Goal: Obtain resource: Download file/media

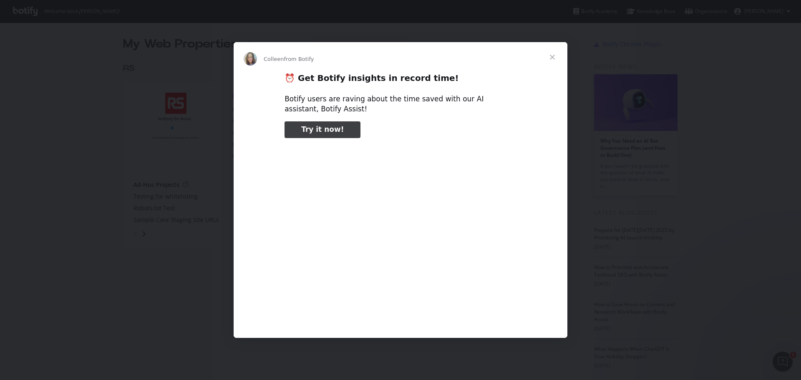
type input "52346"
click at [555, 58] on span "Close" at bounding box center [552, 57] width 30 height 30
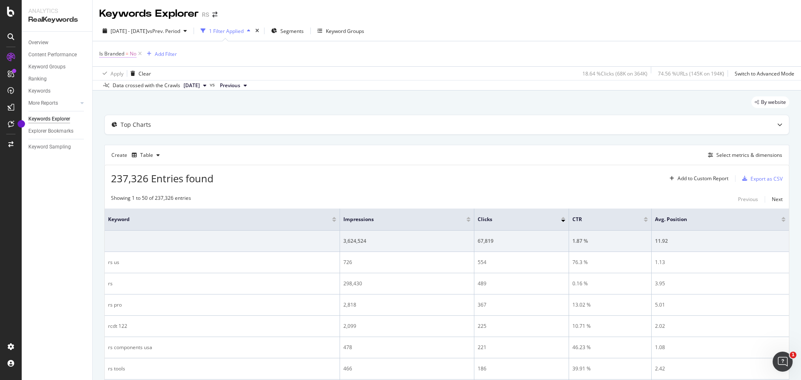
click at [121, 53] on span "Is Branded" at bounding box center [111, 53] width 25 height 7
click at [118, 70] on div "No" at bounding box center [152, 73] width 92 height 13
click at [118, 90] on span "Yes" at bounding box center [115, 90] width 8 height 7
click at [191, 93] on div "Apply" at bounding box center [191, 91] width 13 height 7
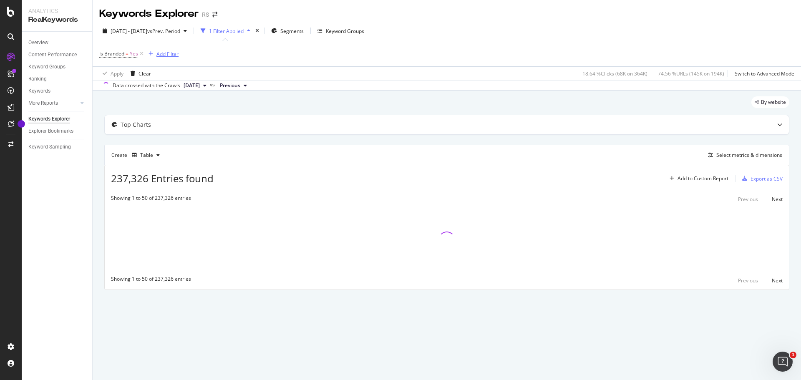
click at [164, 55] on div "Add Filter" at bounding box center [167, 53] width 22 height 7
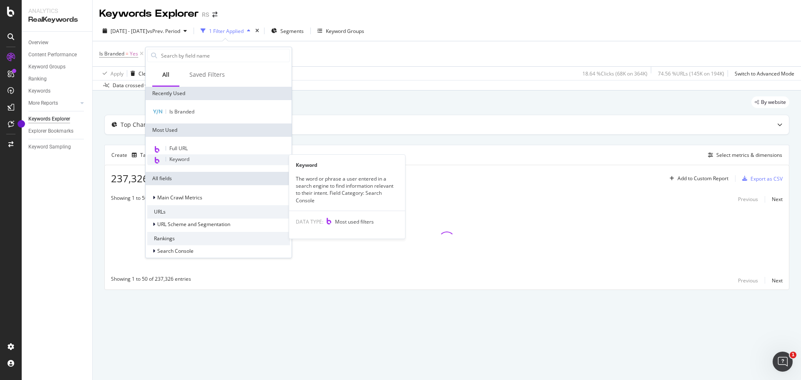
click at [188, 160] on span "Keyword" at bounding box center [179, 159] width 20 height 7
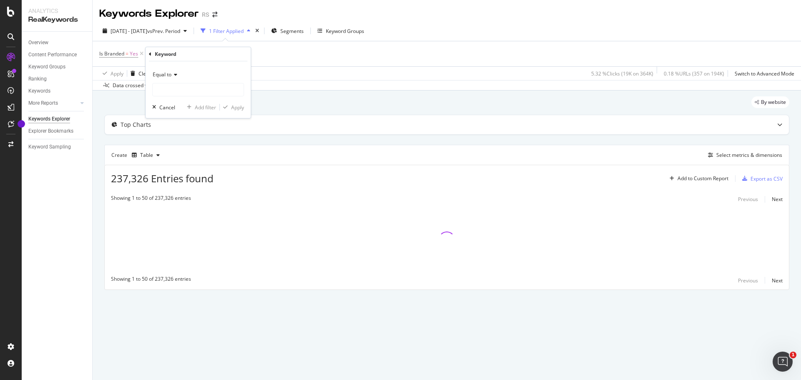
click at [174, 76] on icon at bounding box center [174, 74] width 6 height 5
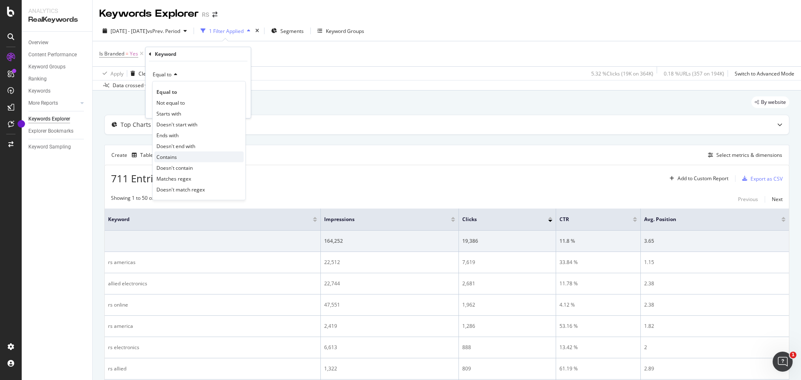
click at [178, 155] on div "Contains" at bounding box center [198, 156] width 89 height 11
click at [176, 91] on input "text" at bounding box center [198, 89] width 91 height 13
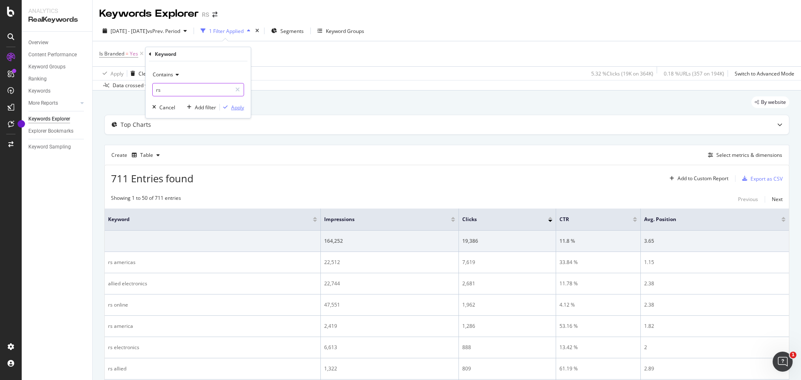
type input "rs"
click at [235, 108] on div "Apply" at bounding box center [237, 107] width 13 height 7
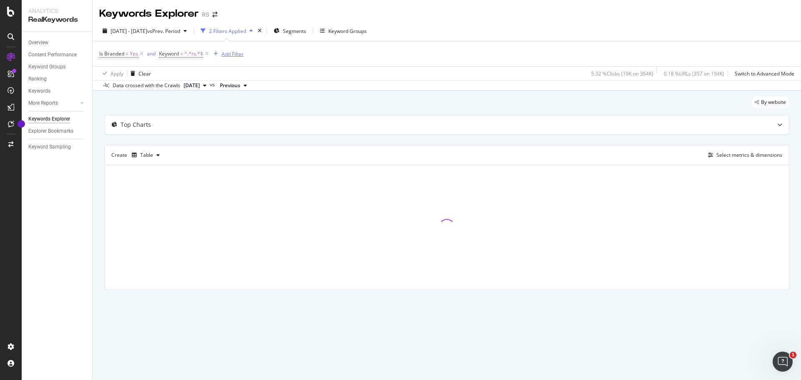
click at [230, 51] on div "Add Filter" at bounding box center [233, 53] width 22 height 7
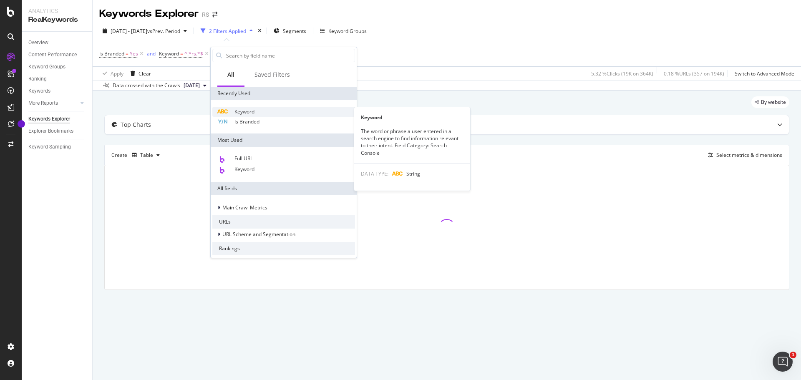
click at [246, 113] on span "Keyword" at bounding box center [244, 111] width 20 height 7
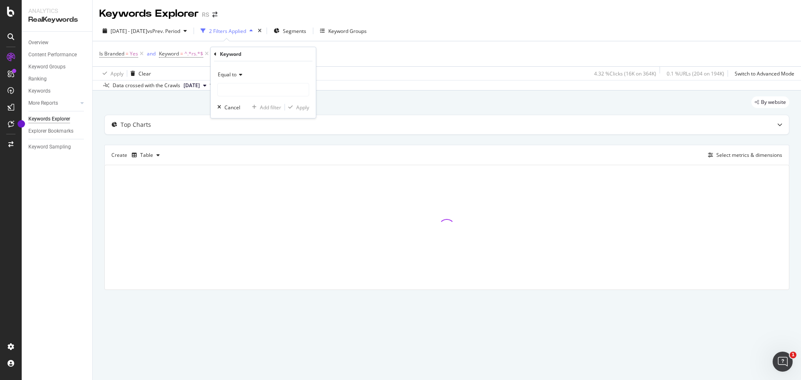
click at [234, 75] on span "Equal to" at bounding box center [227, 74] width 19 height 7
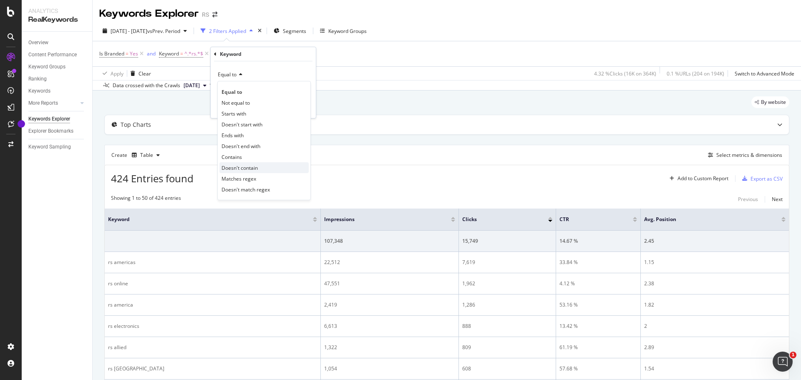
click at [250, 171] on span "Doesn't contain" at bounding box center [240, 167] width 36 height 7
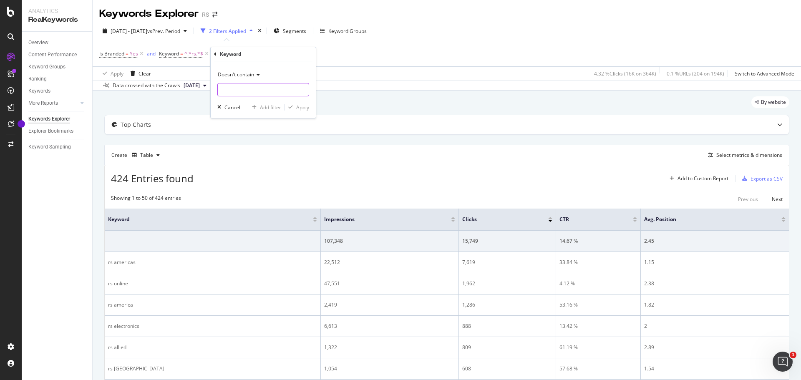
click at [234, 89] on input "text" at bounding box center [263, 89] width 91 height 13
type input "allied"
click at [305, 111] on div "Apply" at bounding box center [302, 107] width 13 height 7
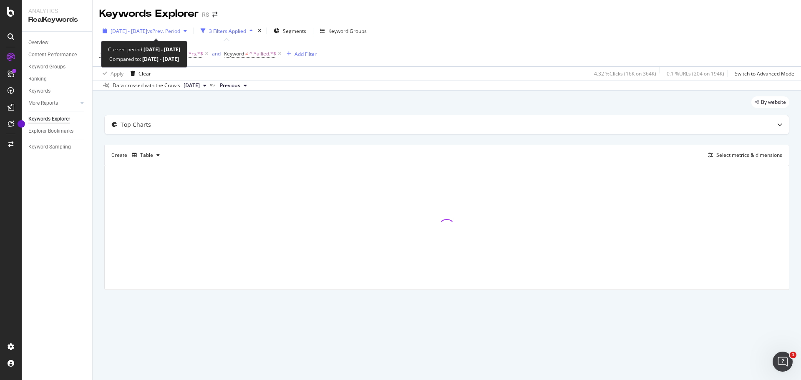
click at [147, 33] on span "[DATE] - [DATE]" at bounding box center [129, 31] width 37 height 7
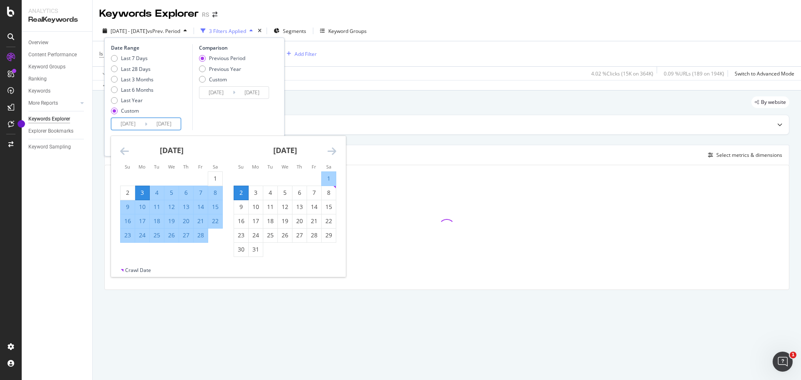
click at [142, 121] on input "[DATE]" at bounding box center [127, 124] width 33 height 12
click at [334, 152] on icon "Move forward to switch to the next month." at bounding box center [331, 151] width 9 height 10
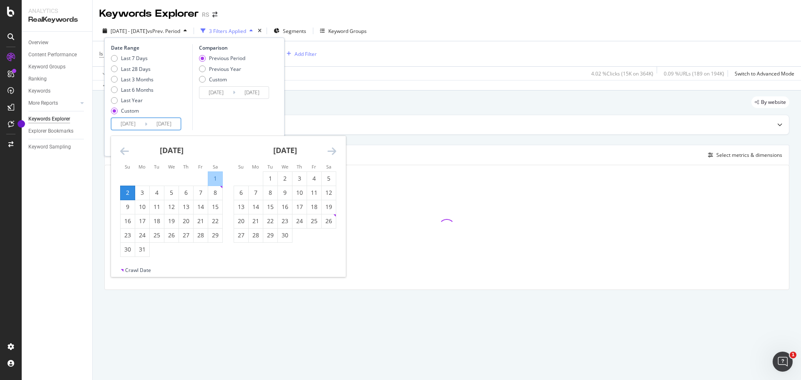
click at [334, 152] on icon "Move forward to switch to the next month." at bounding box center [331, 151] width 9 height 10
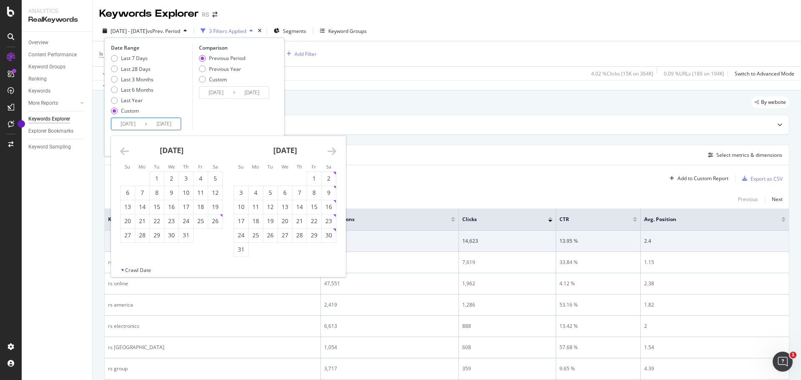
click at [334, 152] on icon "Move forward to switch to the next month." at bounding box center [331, 151] width 9 height 10
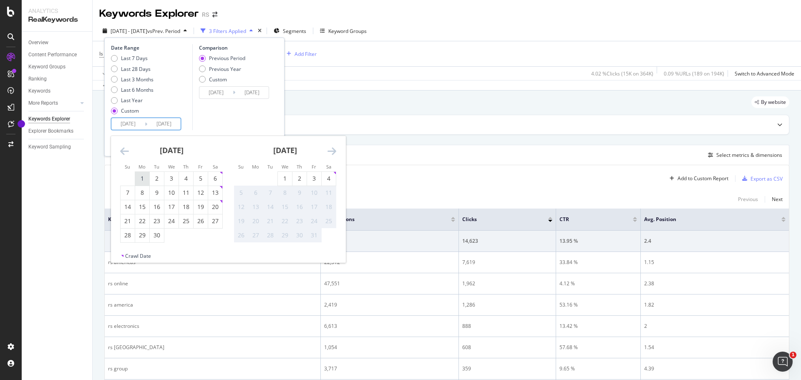
click at [141, 180] on div "1" at bounding box center [142, 178] width 14 height 8
type input "[DATE]"
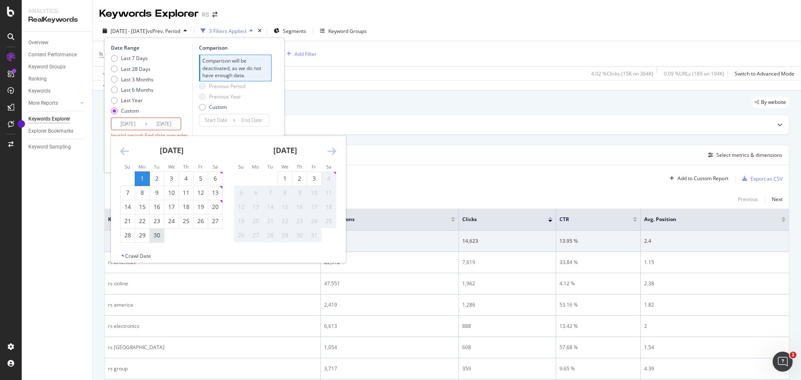
click at [157, 232] on div "30" at bounding box center [157, 235] width 14 height 8
type input "[DATE]"
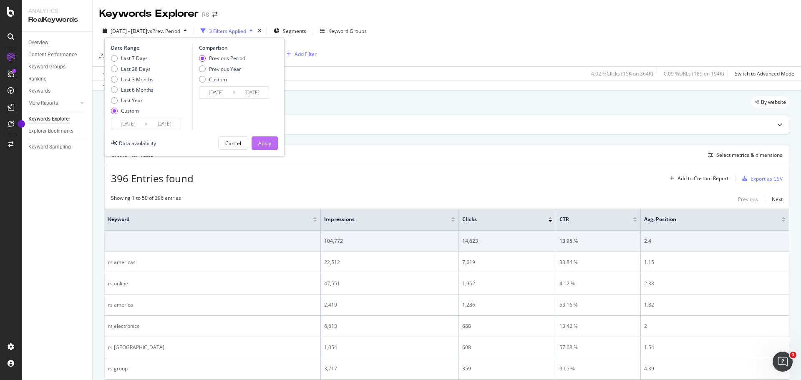
click at [272, 142] on button "Apply" at bounding box center [265, 142] width 26 height 13
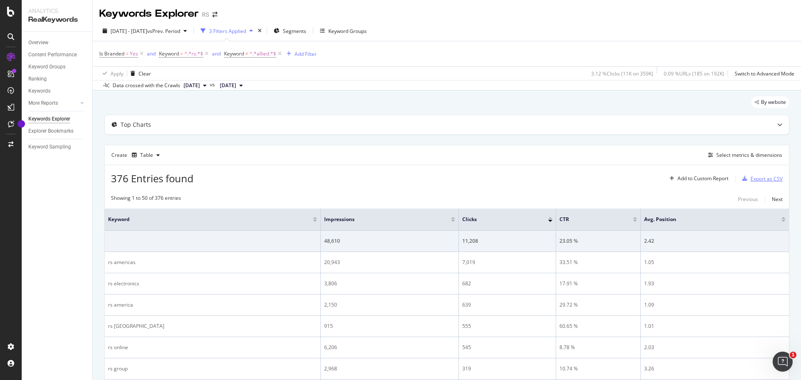
click at [754, 179] on div "Export as CSV" at bounding box center [766, 178] width 32 height 7
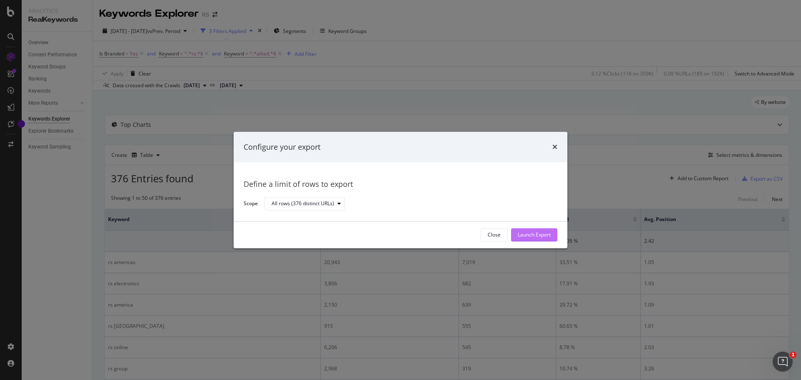
click at [539, 236] on div "Launch Export" at bounding box center [534, 235] width 33 height 7
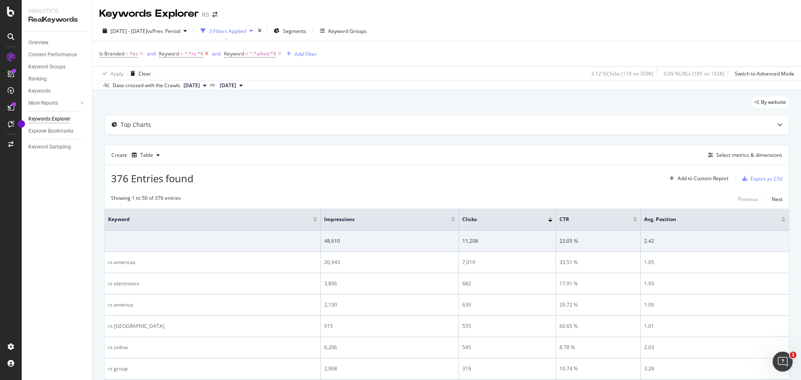
click at [206, 54] on icon at bounding box center [206, 54] width 7 height 8
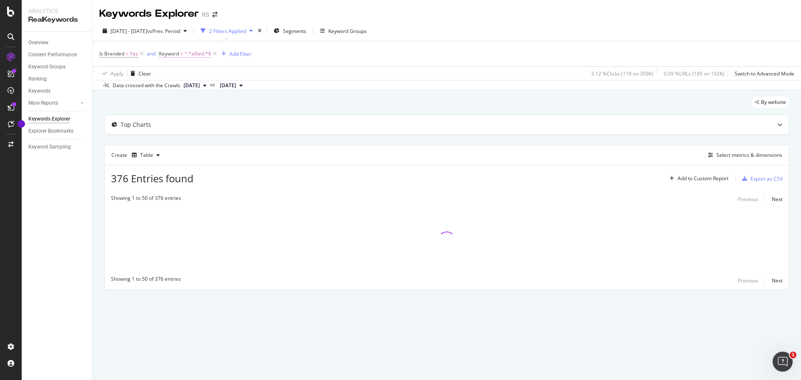
click at [192, 55] on span "^.*allied.*$" at bounding box center [197, 54] width 27 height 12
click at [208, 76] on icon at bounding box center [206, 73] width 6 height 5
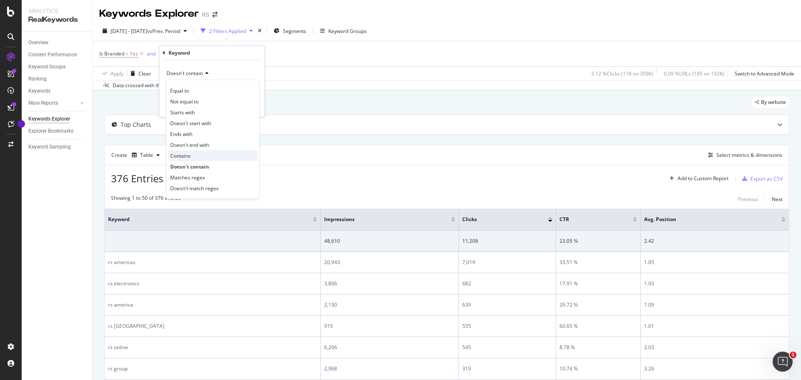
click at [194, 154] on div "Contains" at bounding box center [212, 155] width 89 height 11
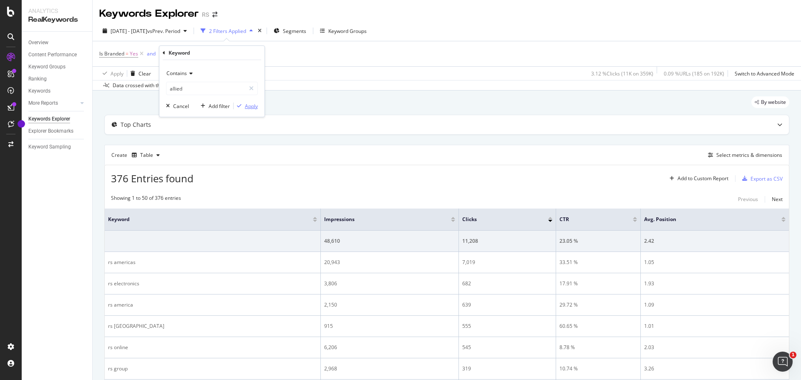
click at [253, 105] on div "Apply" at bounding box center [251, 106] width 13 height 7
click at [744, 178] on div "button" at bounding box center [745, 178] width 12 height 5
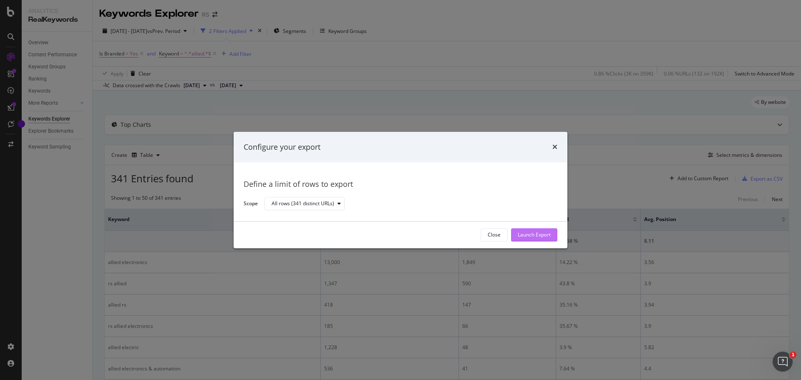
click at [553, 231] on button "Launch Export" at bounding box center [534, 234] width 46 height 13
